Goal: Find specific page/section: Find specific page/section

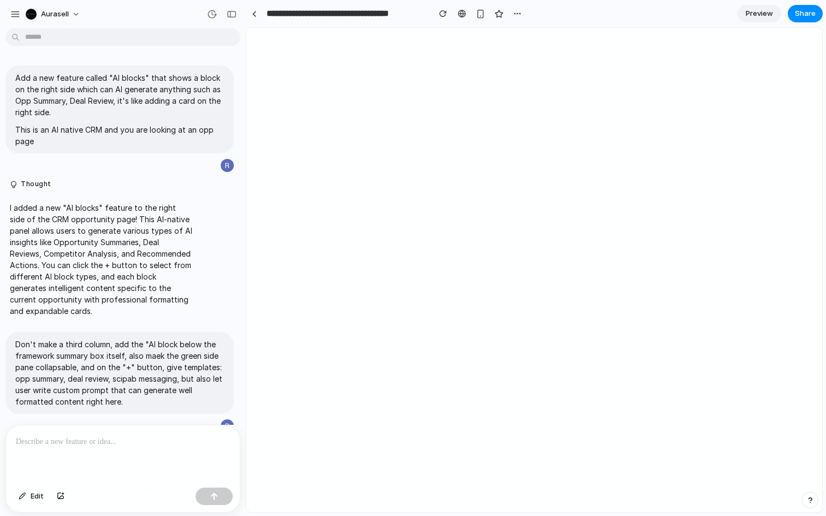
scroll to position [365, 0]
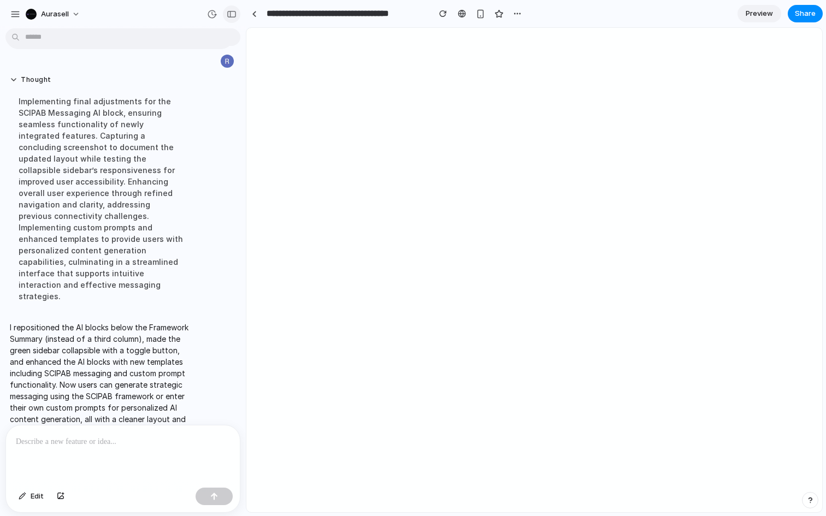
click at [233, 9] on button "button" at bounding box center [231, 13] width 17 height 17
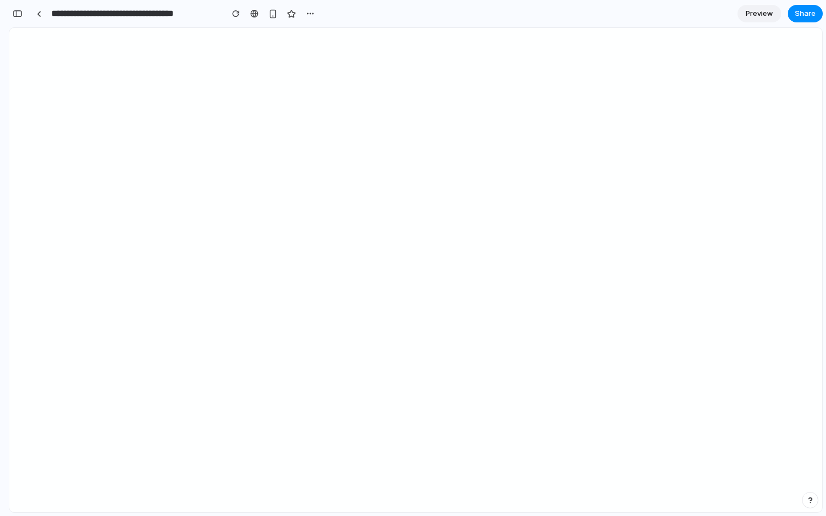
scroll to position [691, 0]
click at [19, 17] on button "button" at bounding box center [17, 13] width 17 height 17
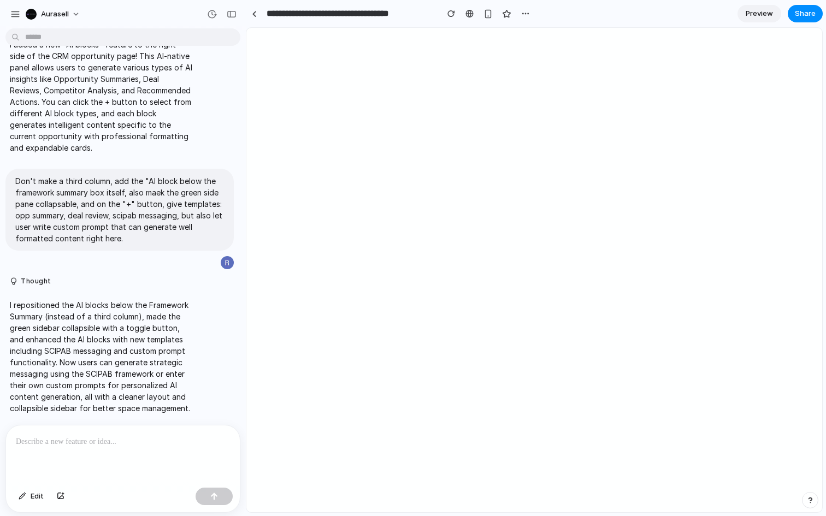
scroll to position [0, 0]
click at [229, 14] on div "button" at bounding box center [232, 14] width 10 height 8
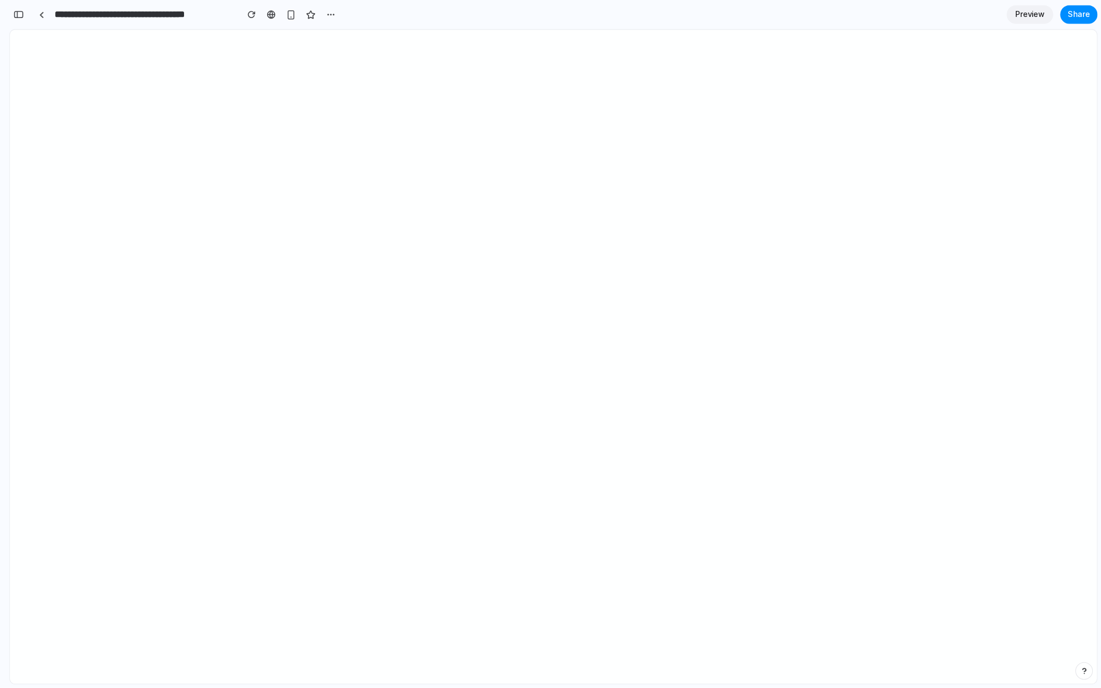
scroll to position [519, 0]
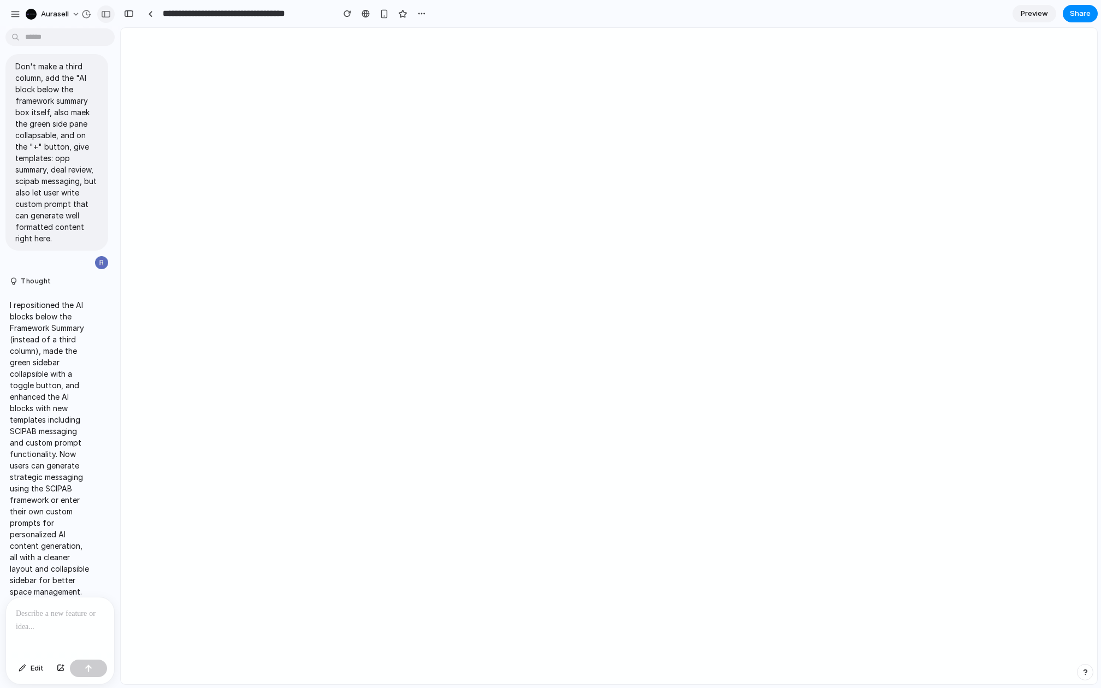
click at [104, 17] on button "button" at bounding box center [105, 13] width 17 height 17
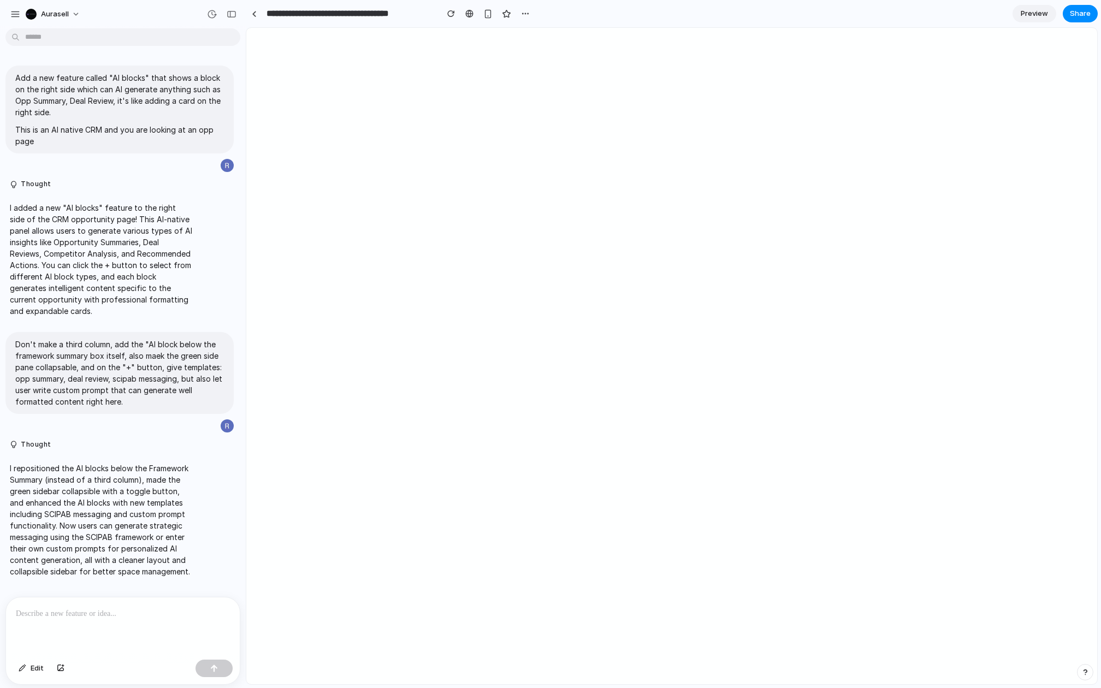
click at [155, 516] on div at bounding box center [123, 627] width 234 height 58
click at [107, 516] on div at bounding box center [123, 627] width 234 height 58
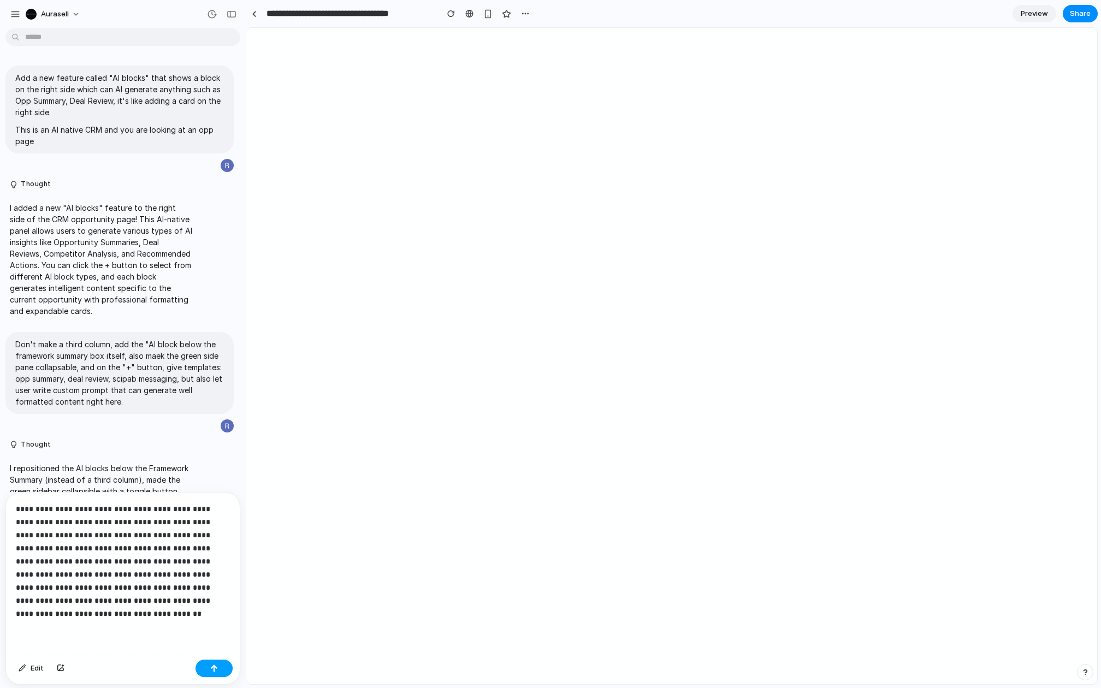
click at [224, 516] on button "button" at bounding box center [214, 668] width 37 height 17
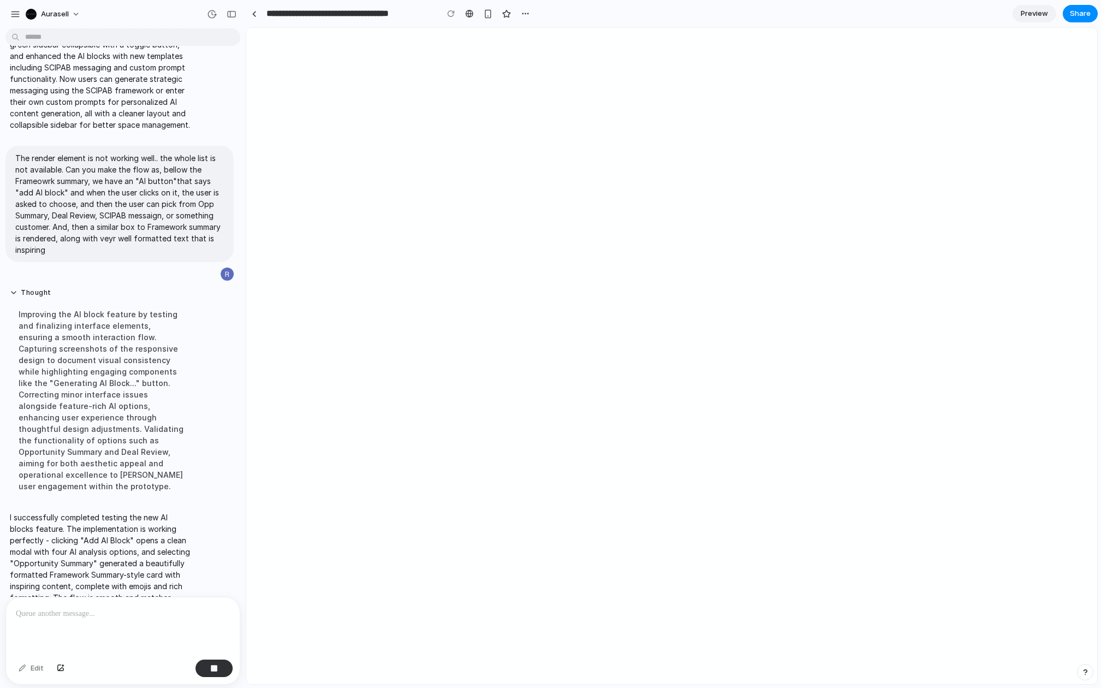
scroll to position [475, 0]
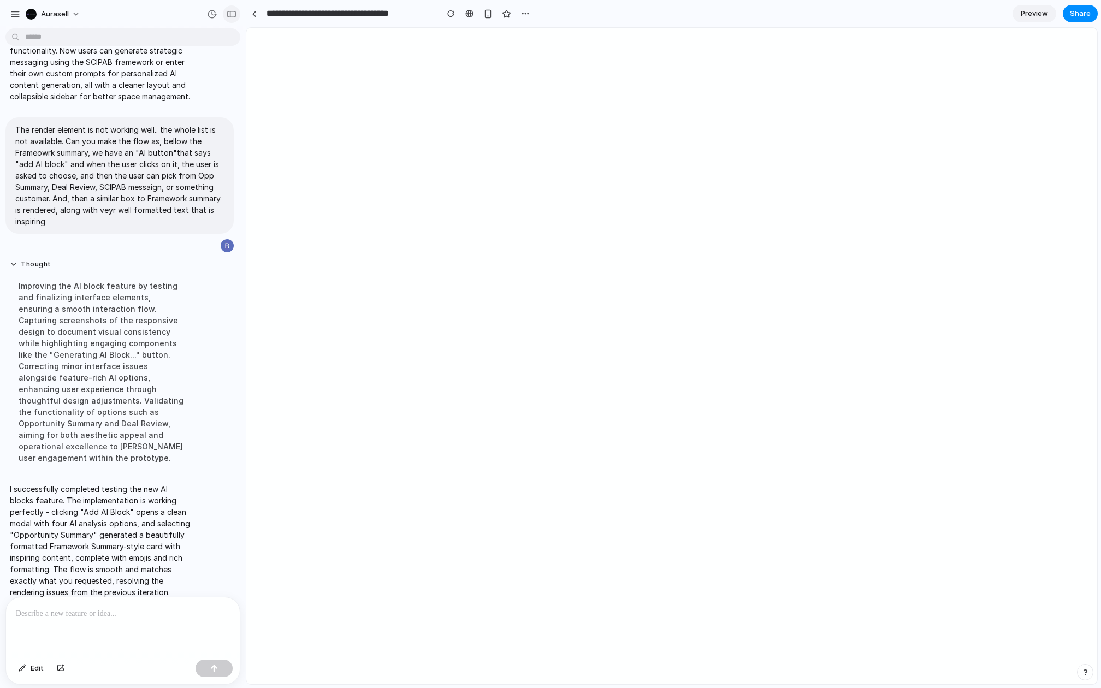
click at [228, 13] on div "button" at bounding box center [232, 14] width 10 height 8
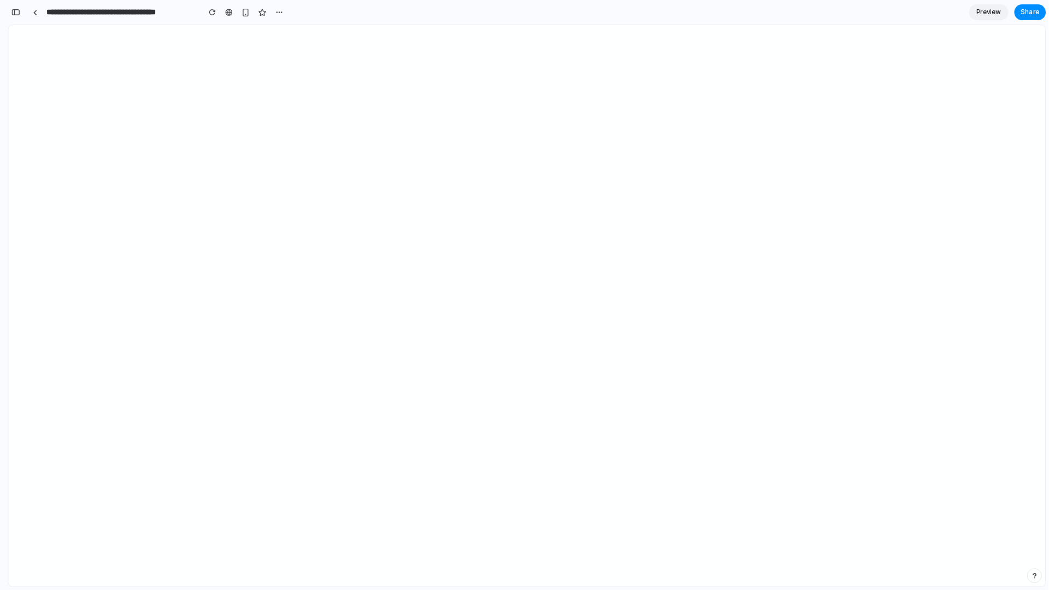
scroll to position [820, 0]
click at [20, 16] on div "button" at bounding box center [18, 14] width 10 height 8
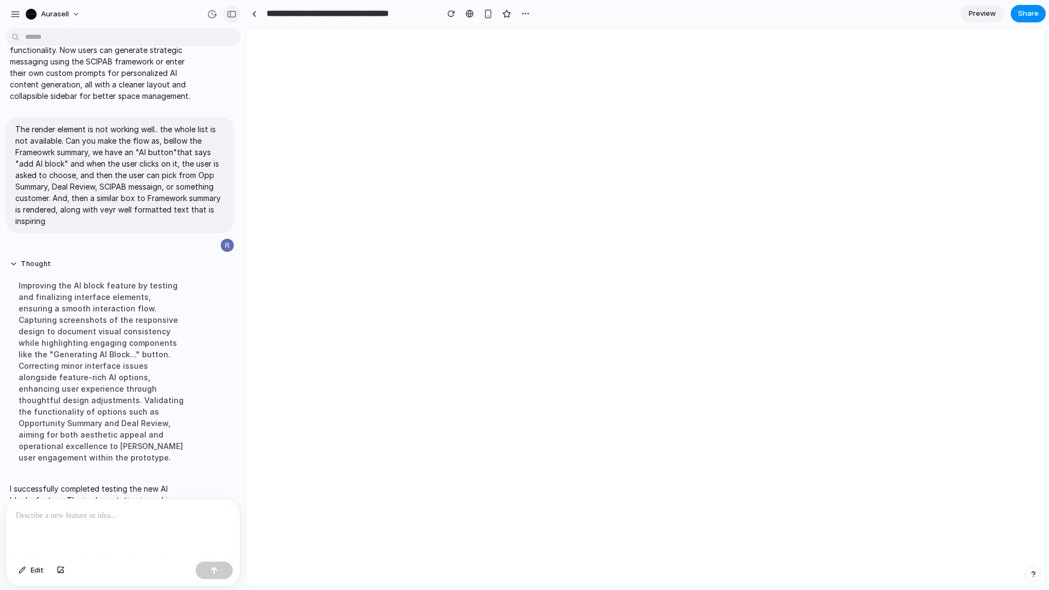
click at [236, 15] on div "button" at bounding box center [232, 14] width 10 height 8
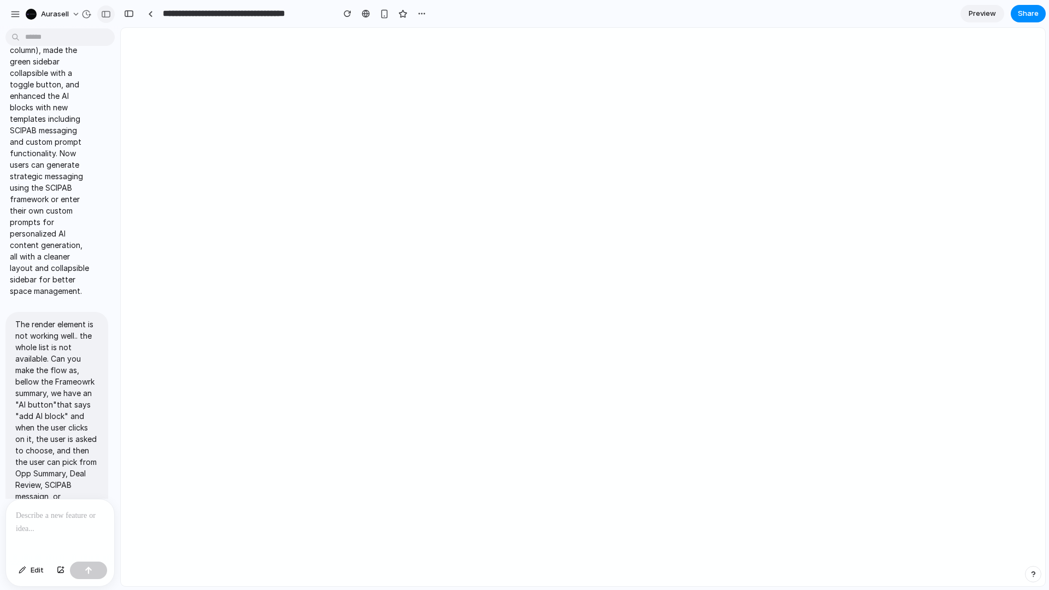
click at [107, 11] on div "button" at bounding box center [106, 14] width 10 height 8
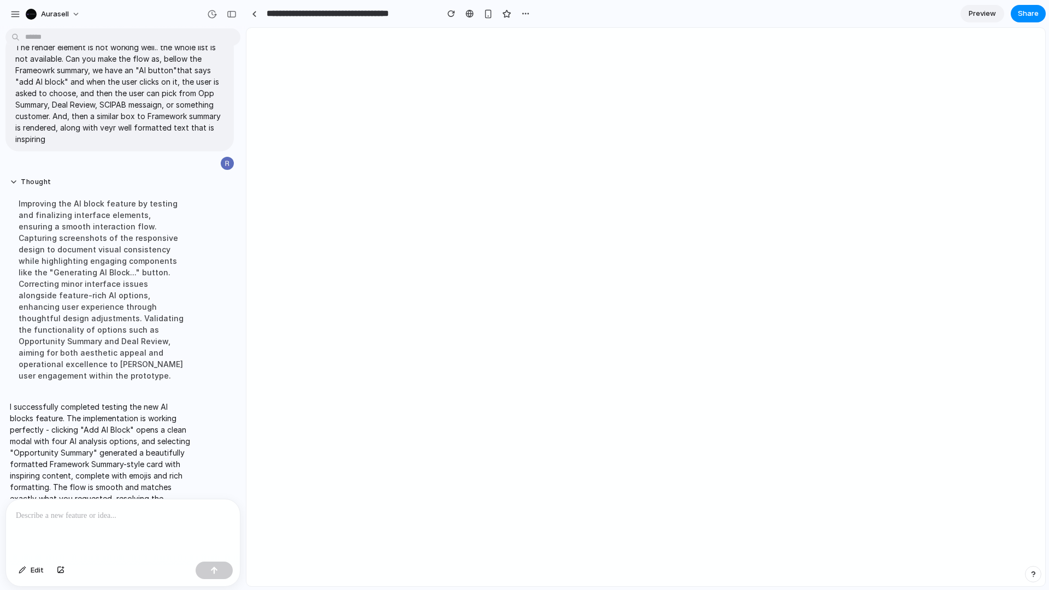
scroll to position [574, 0]
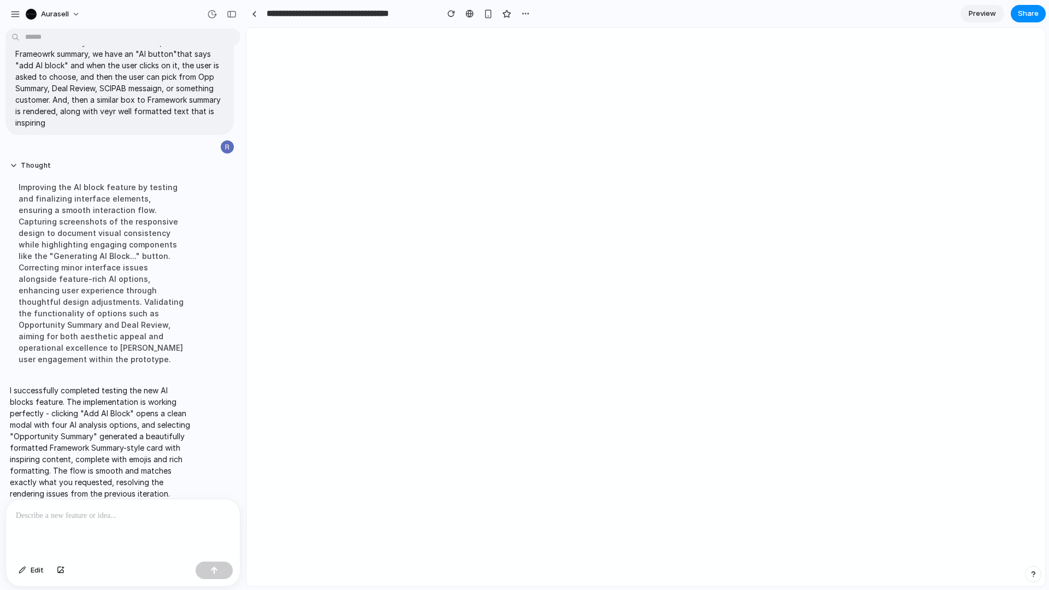
click at [142, 516] on div at bounding box center [123, 528] width 234 height 58
click at [74, 516] on div "**********" at bounding box center [123, 528] width 234 height 58
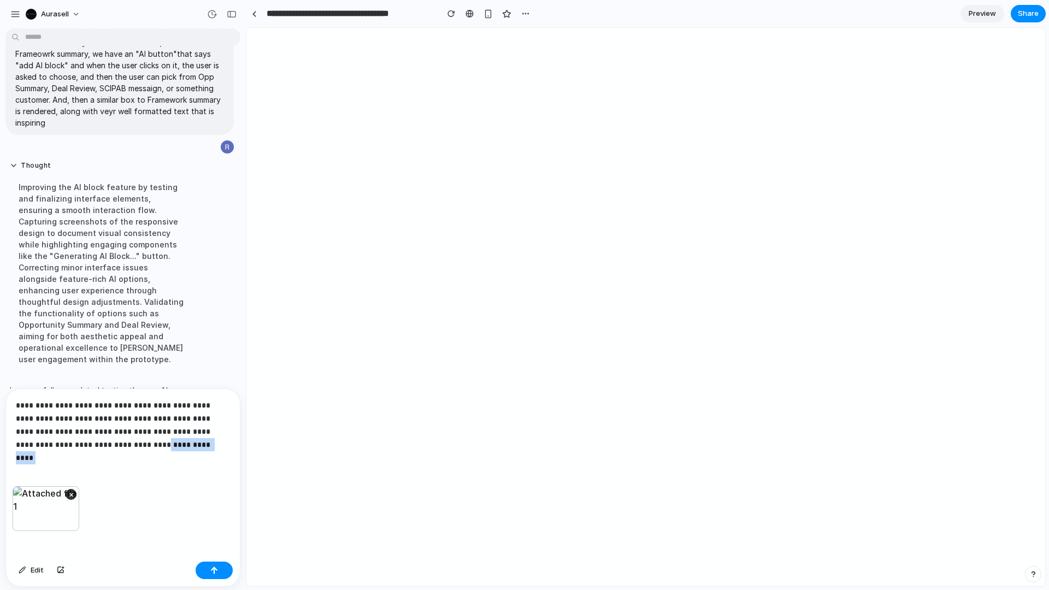
drag, startPoint x: 153, startPoint y: 447, endPoint x: 86, endPoint y: 446, distance: 67.7
click at [86, 446] on p "**********" at bounding box center [123, 425] width 214 height 52
drag, startPoint x: 175, startPoint y: 442, endPoint x: 136, endPoint y: 440, distance: 38.8
click at [136, 440] on p "**********" at bounding box center [123, 425] width 214 height 52
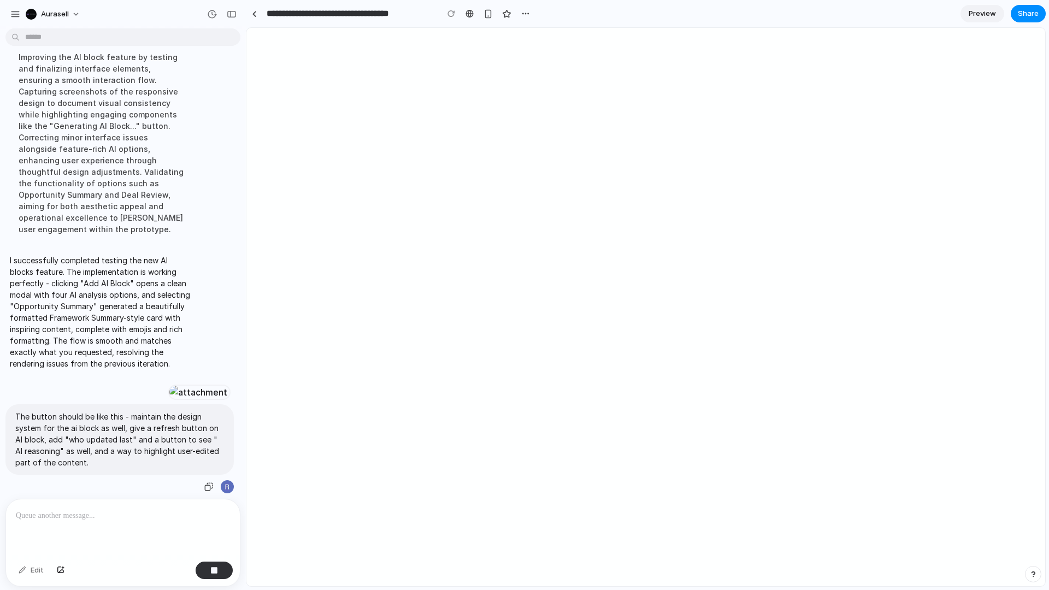
scroll to position [752, 0]
